Goal: Task Accomplishment & Management: Manage account settings

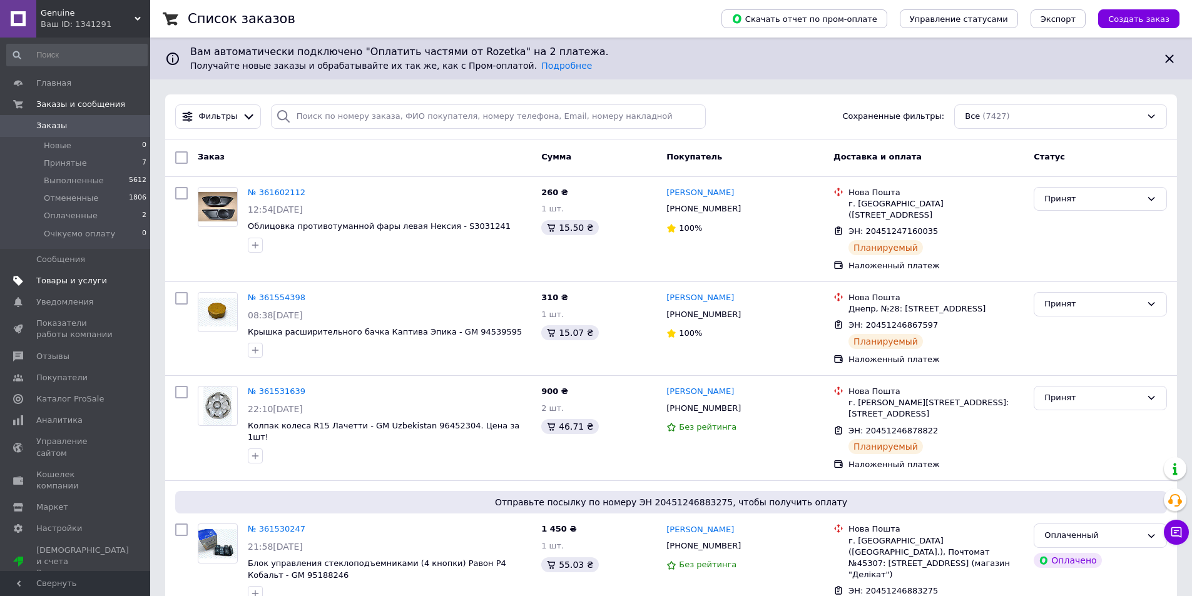
click at [71, 277] on span "Товары и услуги" at bounding box center [71, 280] width 71 height 11
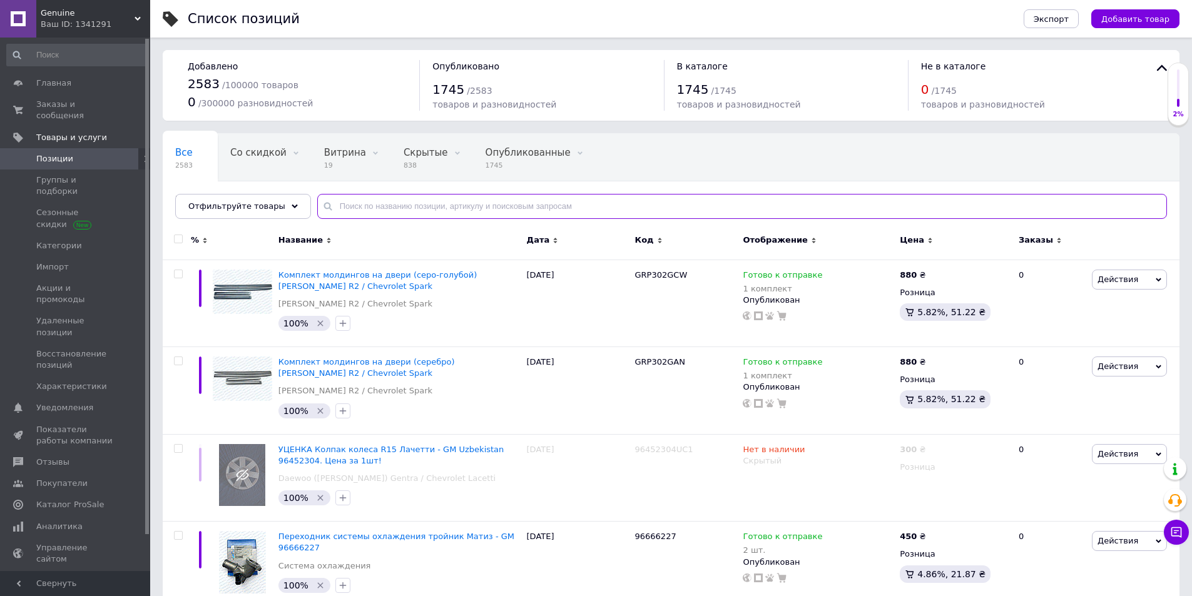
click at [451, 205] on input "text" at bounding box center [741, 206] width 849 height 25
paste input "GRP121"
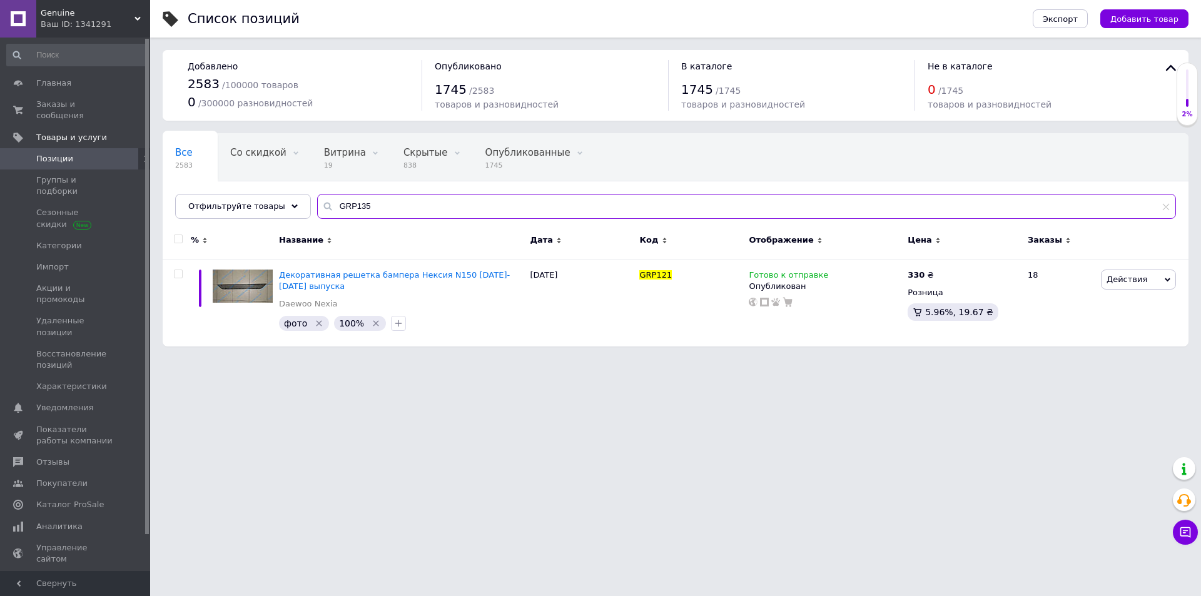
type input "GRP135"
click at [397, 195] on input "GRP135" at bounding box center [746, 206] width 859 height 25
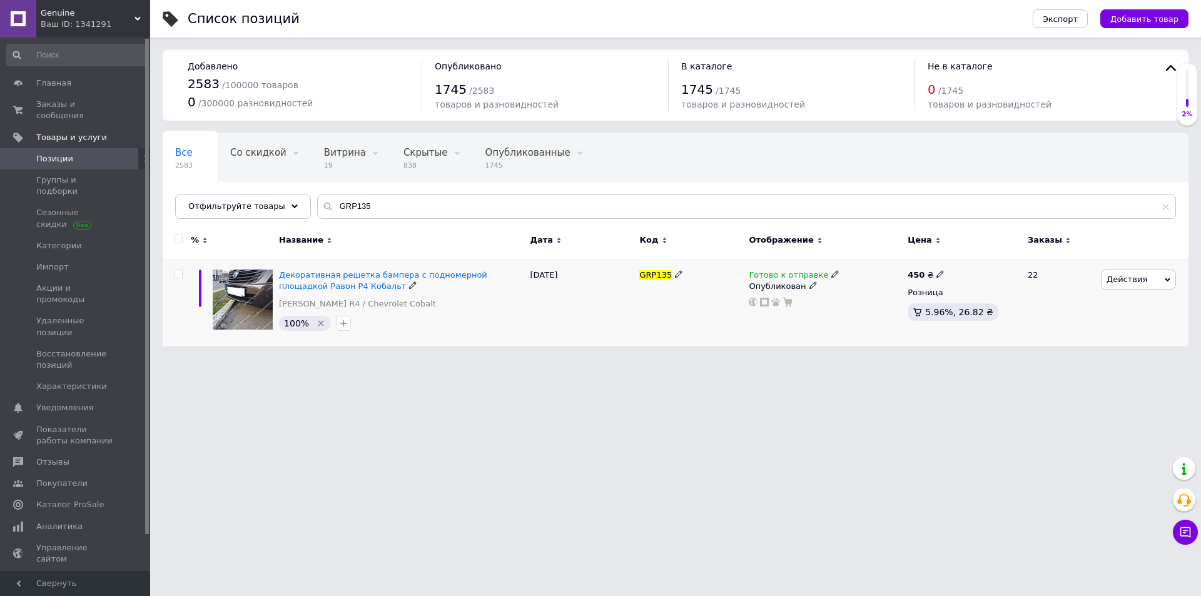
click at [493, 340] on div "Декоративная решетка бампера с подномерной площадкой Равон Р4 Кобальт [PERSON_N…" at bounding box center [401, 303] width 251 height 87
click at [766, 281] on span "Готово к отправке" at bounding box center [788, 276] width 79 height 13
click at [749, 359] on html "Genuine Ваш ID: 1341291 Сайт Genuine Кабинет покупателя Проверить состояние сис…" at bounding box center [600, 179] width 1201 height 359
